Goal: Information Seeking & Learning: Learn about a topic

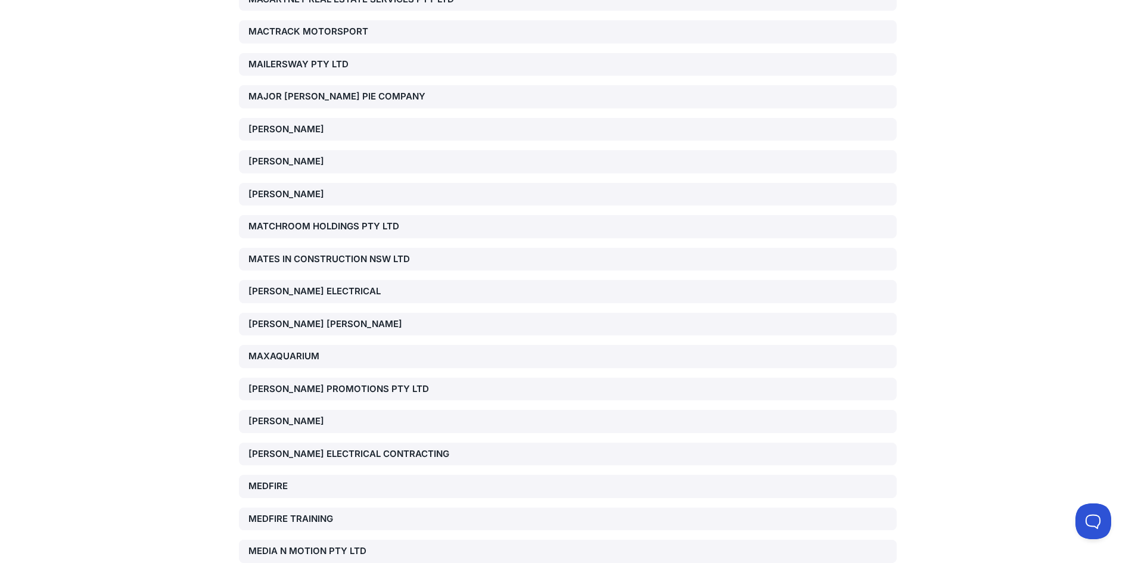
click at [375, 382] on div "[PERSON_NAME] PROMOTIONS PTY LTD" at bounding box center [353, 389] width 210 height 14
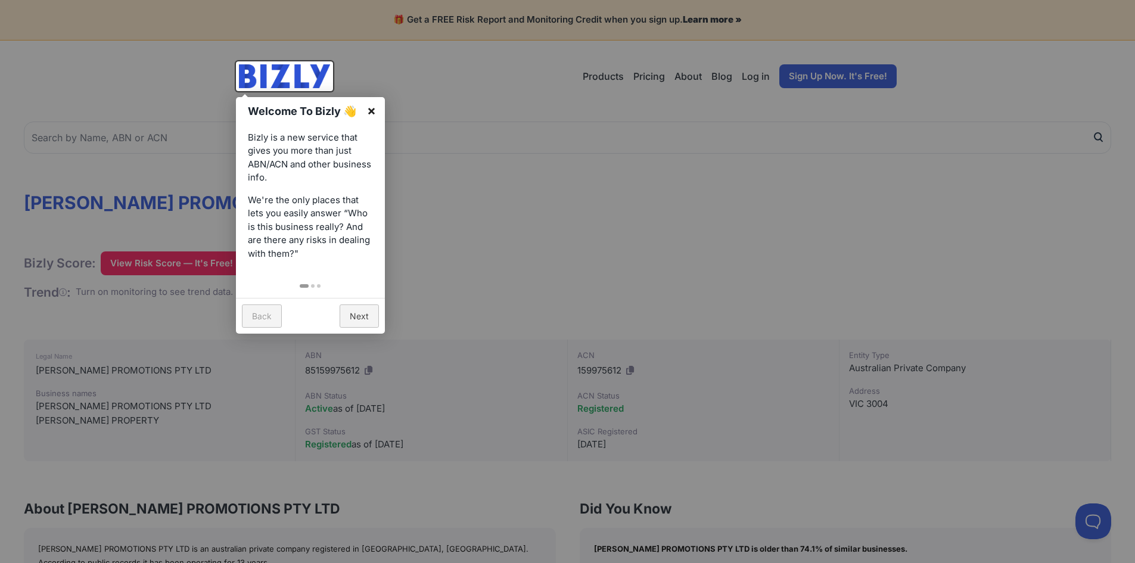
click at [373, 110] on link "×" at bounding box center [371, 110] width 27 height 27
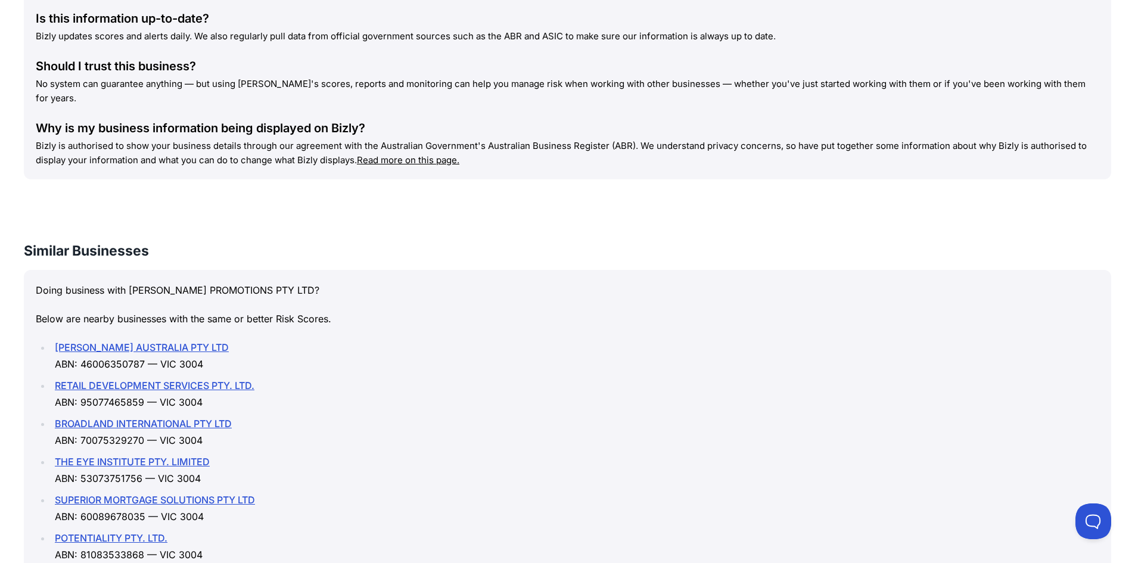
scroll to position [1248, 0]
